Goal: Find specific page/section: Find specific page/section

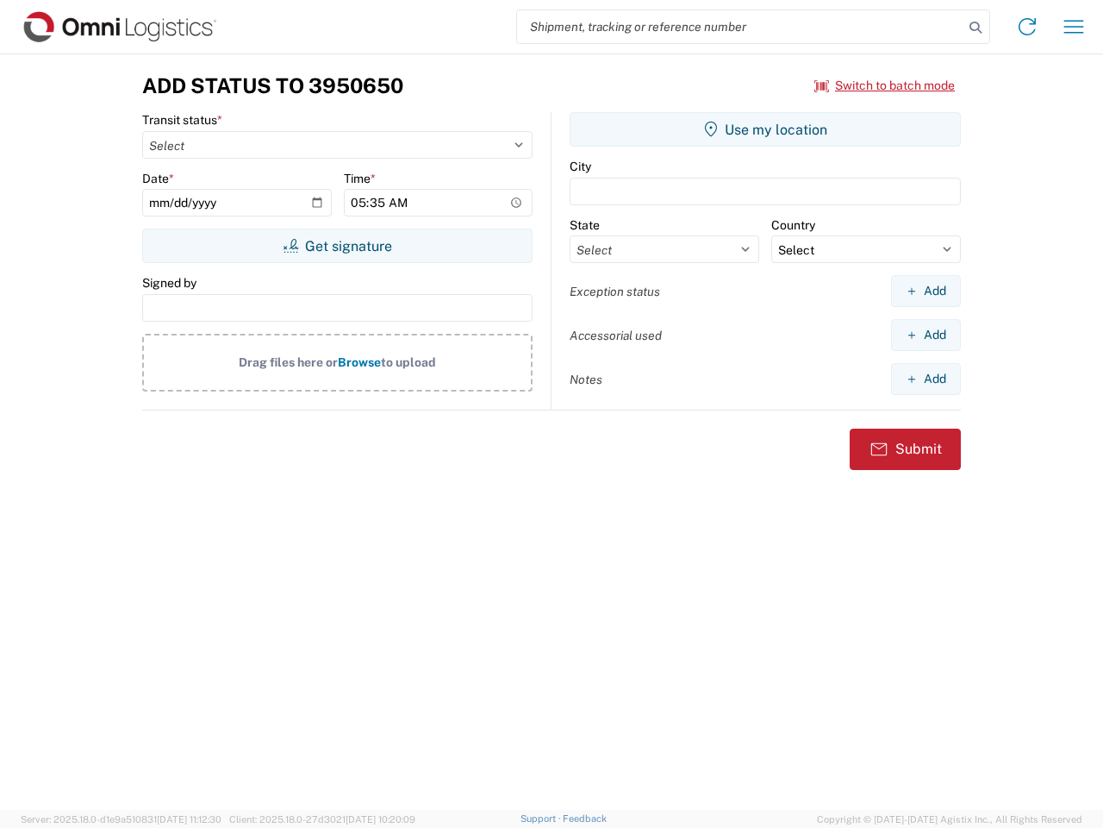
click at [741, 27] on input "search" at bounding box center [740, 26] width 447 height 33
click at [976, 28] on icon at bounding box center [976, 28] width 24 height 24
click at [1028, 27] on icon at bounding box center [1028, 27] width 28 height 28
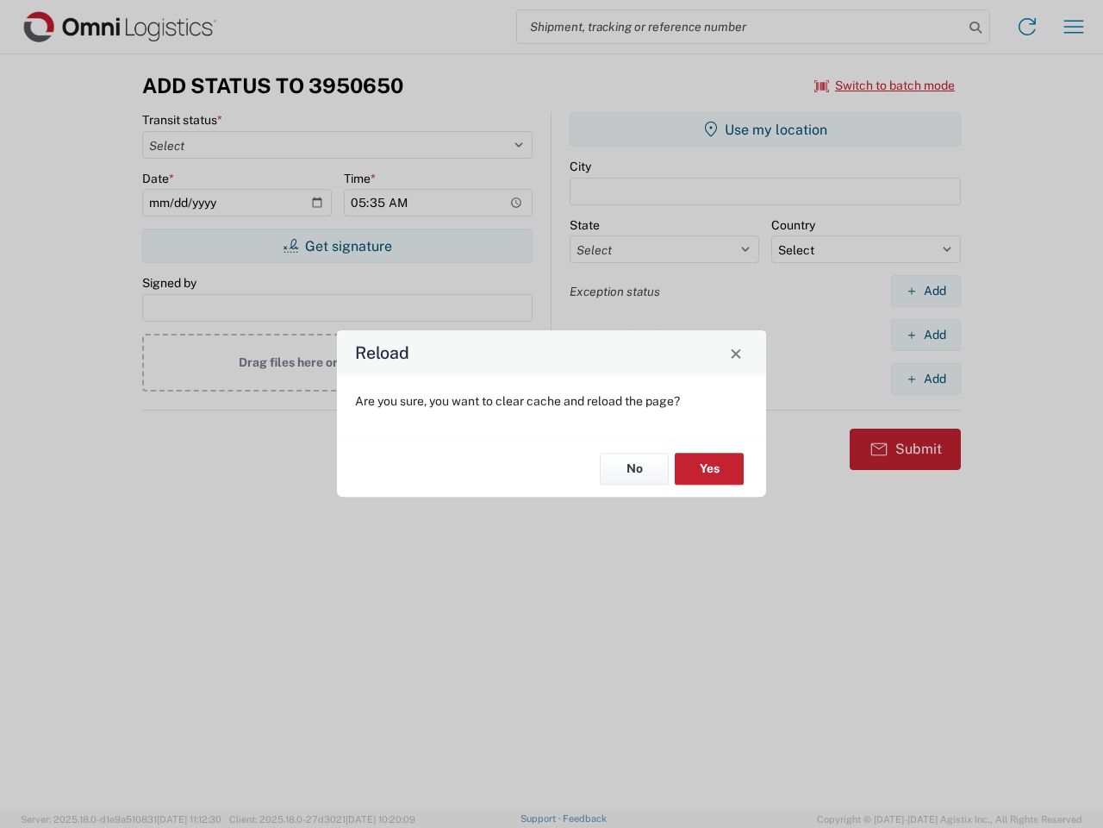
click at [1074, 27] on div "Reload Are you sure, you want to clear cache and reload the page? No Yes" at bounding box center [551, 414] width 1103 height 828
click at [885, 85] on div "Reload Are you sure, you want to clear cache and reload the page? No Yes" at bounding box center [551, 414] width 1103 height 828
click at [337, 246] on div "Reload Are you sure, you want to clear cache and reload the page? No Yes" at bounding box center [551, 414] width 1103 height 828
click at [766, 129] on div "Reload Are you sure, you want to clear cache and reload the page? No Yes" at bounding box center [551, 414] width 1103 height 828
click at [926, 291] on div "Reload Are you sure, you want to clear cache and reload the page? No Yes" at bounding box center [551, 414] width 1103 height 828
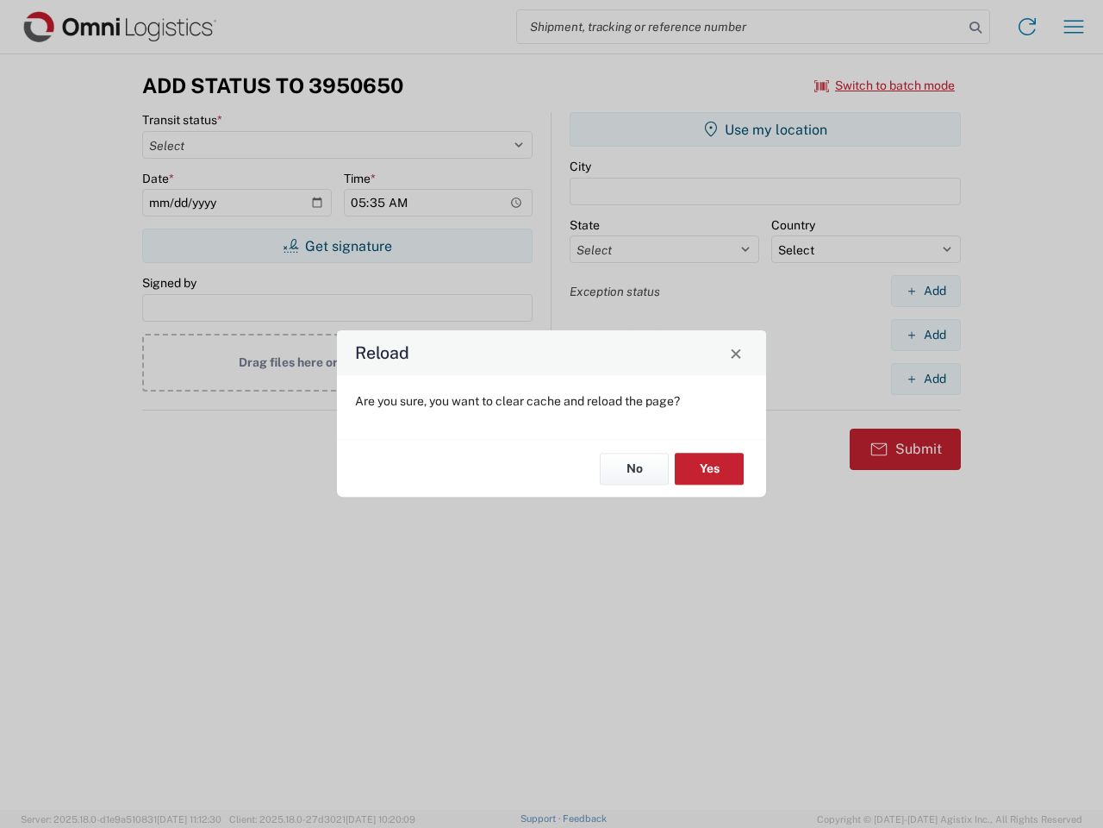
click at [926, 334] on div "Reload Are you sure, you want to clear cache and reload the page? No Yes" at bounding box center [551, 414] width 1103 height 828
click at [926, 378] on div "Reload Are you sure, you want to clear cache and reload the page? No Yes" at bounding box center [551, 414] width 1103 height 828
